Goal: Find specific page/section: Find specific page/section

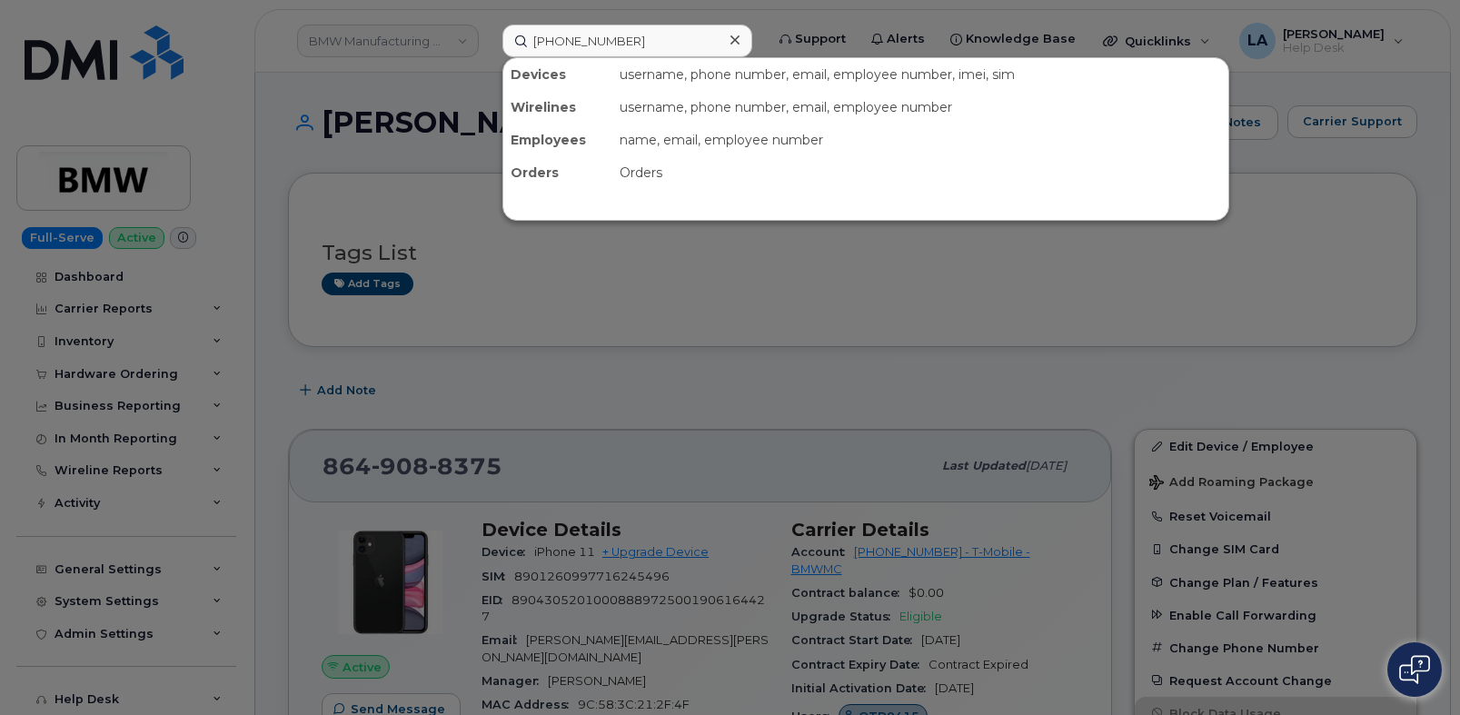
scroll to position [121, 0]
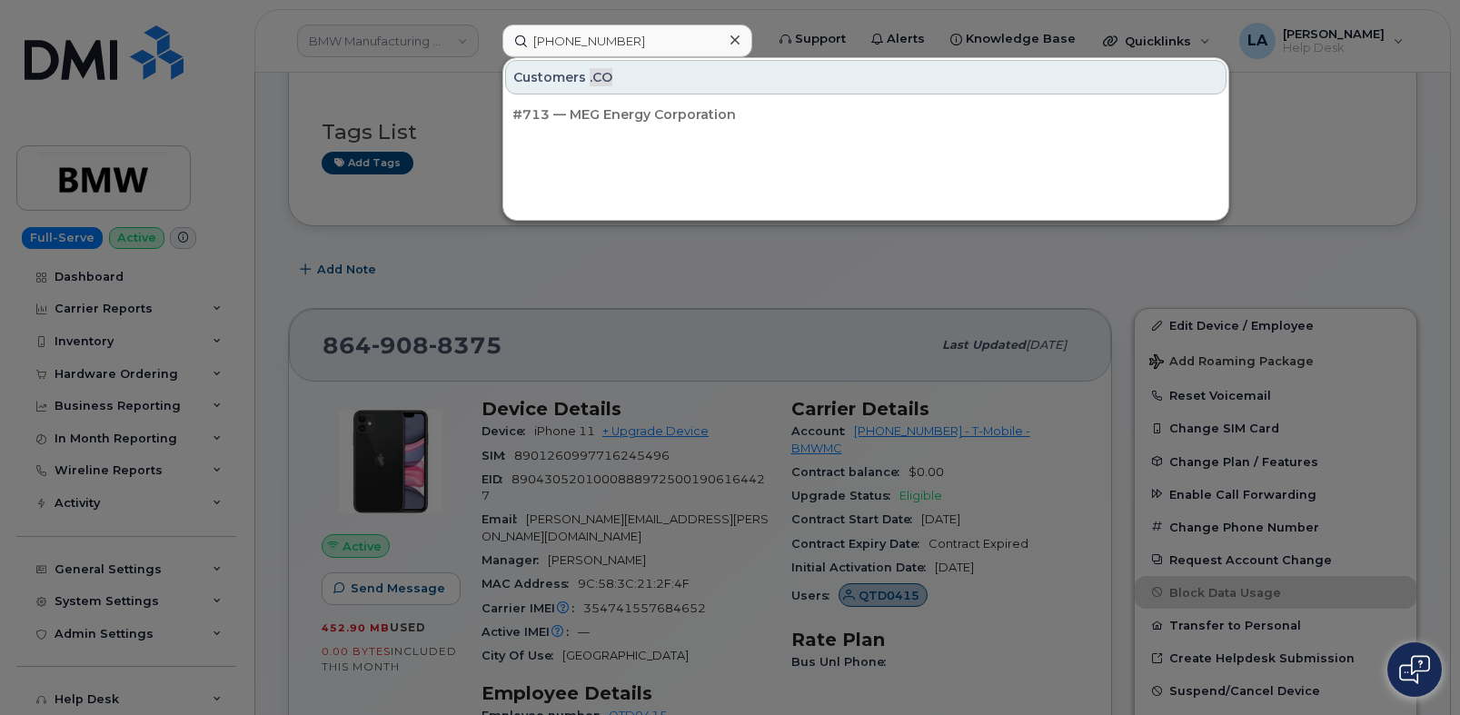
type input "[PHONE_NUMBER]"
drag, startPoint x: 684, startPoint y: 46, endPoint x: 427, endPoint y: 46, distance: 257.2
click at [488, 46] on div "[PHONE_NUMBER] Customers .CO #713 — MEG Energy Corporation" at bounding box center [627, 41] width 279 height 33
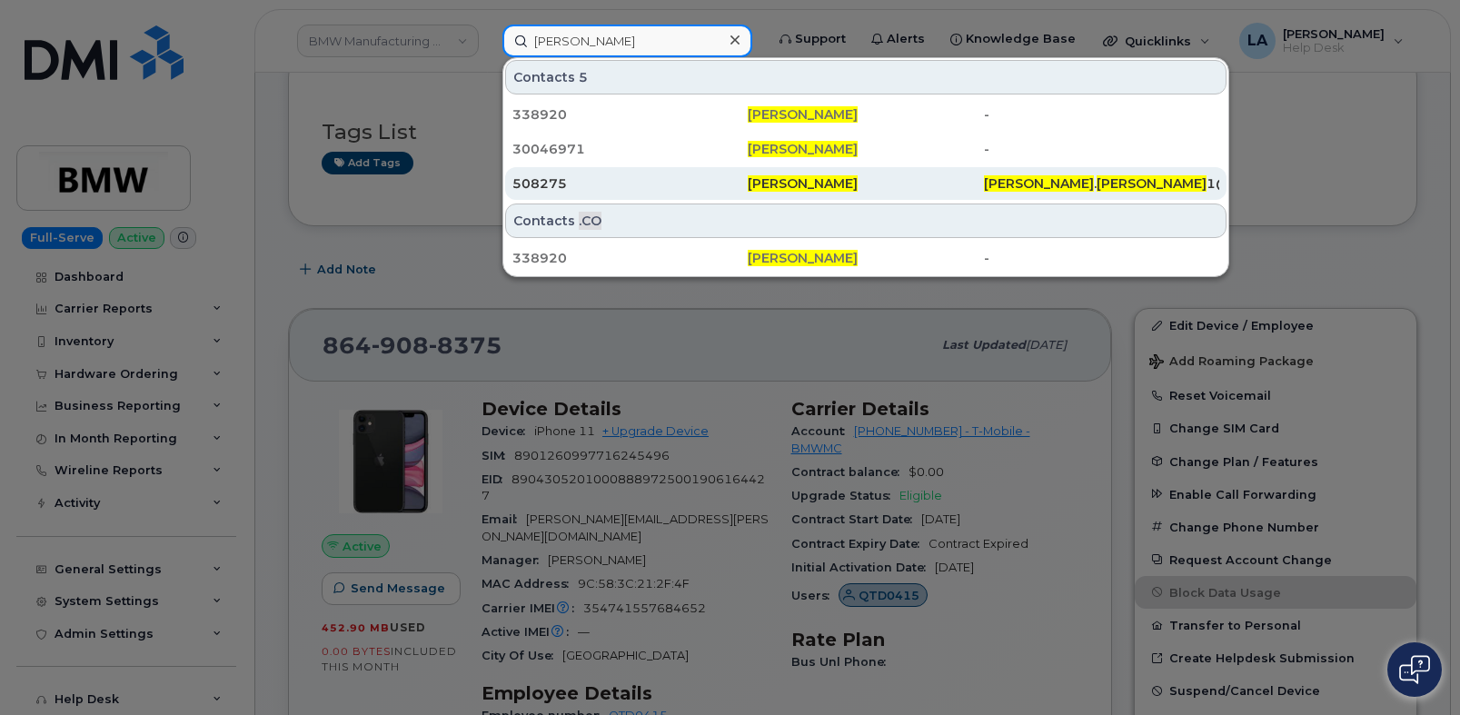
type input "[PERSON_NAME]"
click at [542, 188] on div "508275" at bounding box center [630, 183] width 235 height 18
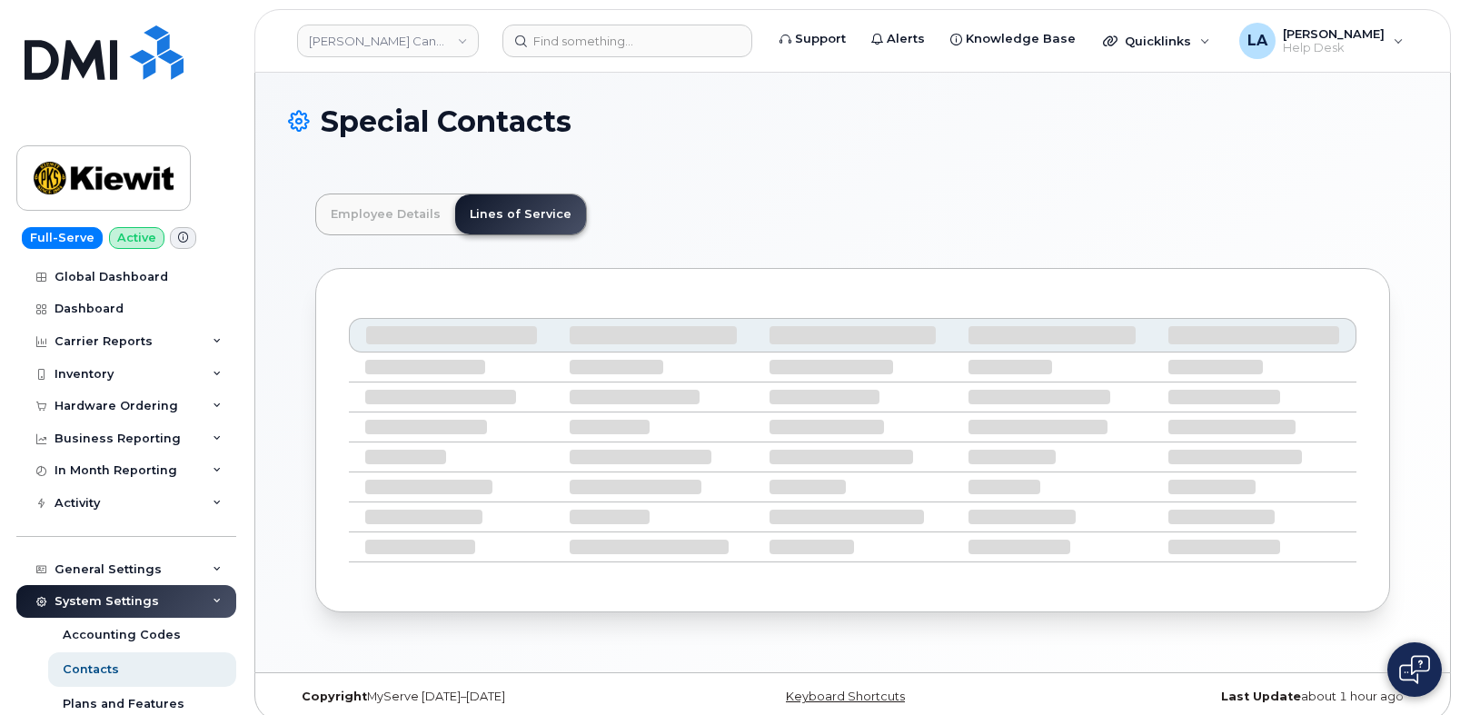
scroll to position [62, 0]
